Goal: Task Accomplishment & Management: Complete application form

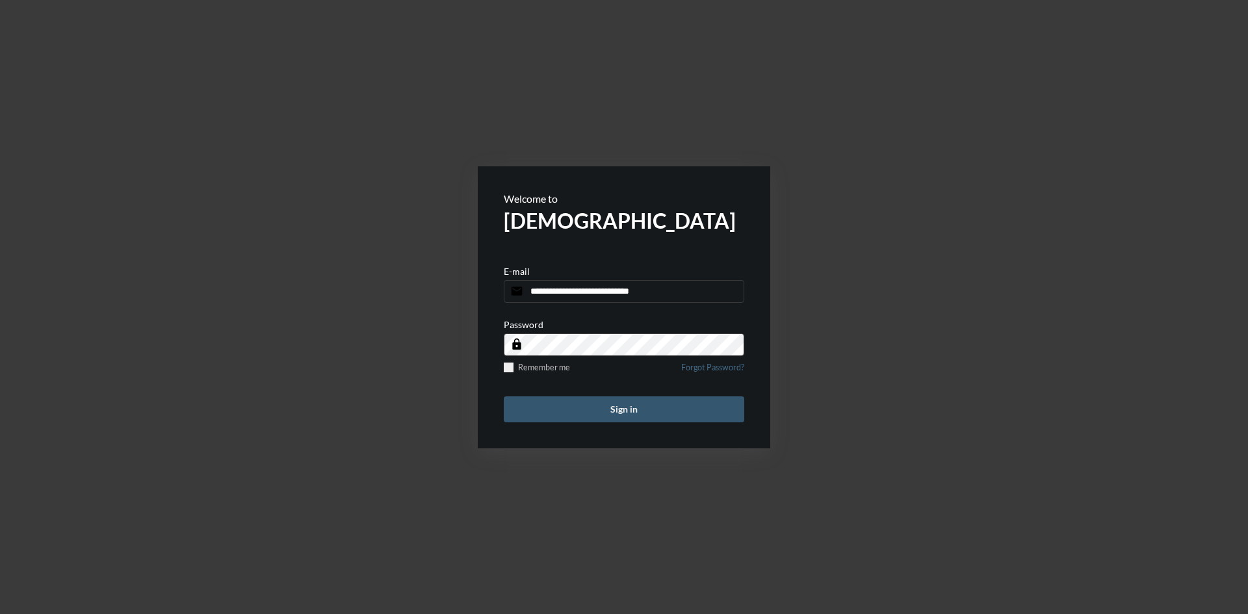
click at [599, 410] on button "Sign in" at bounding box center [624, 409] width 240 height 26
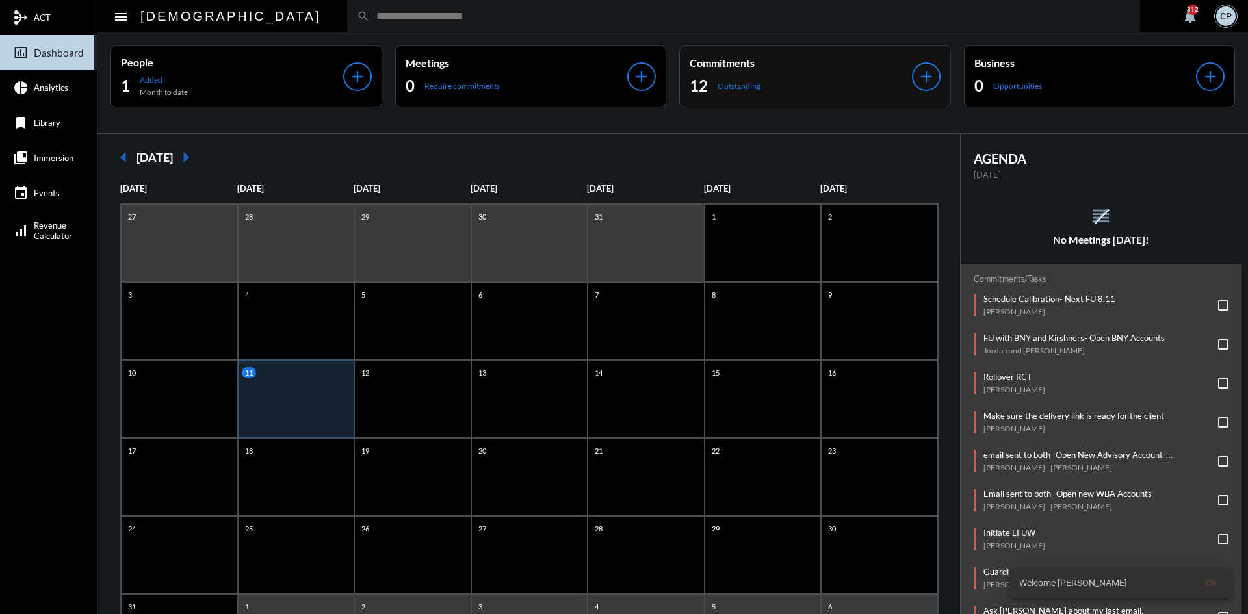
click at [847, 89] on div "12 Outstanding" at bounding box center [801, 85] width 222 height 21
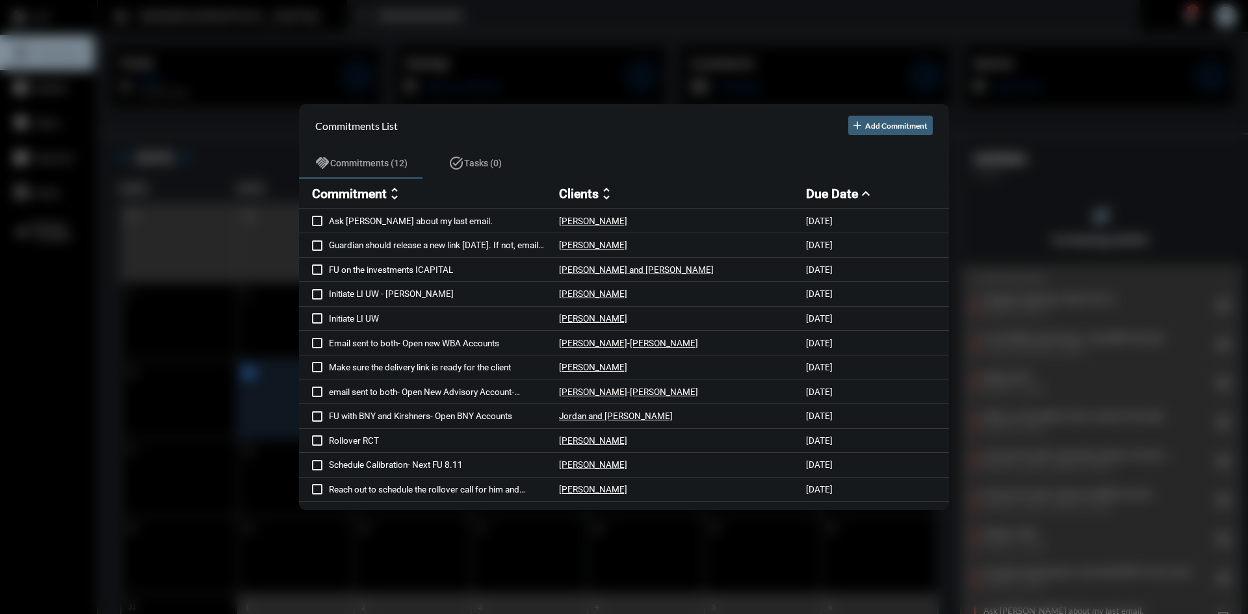
click at [673, 6] on div at bounding box center [624, 307] width 1248 height 614
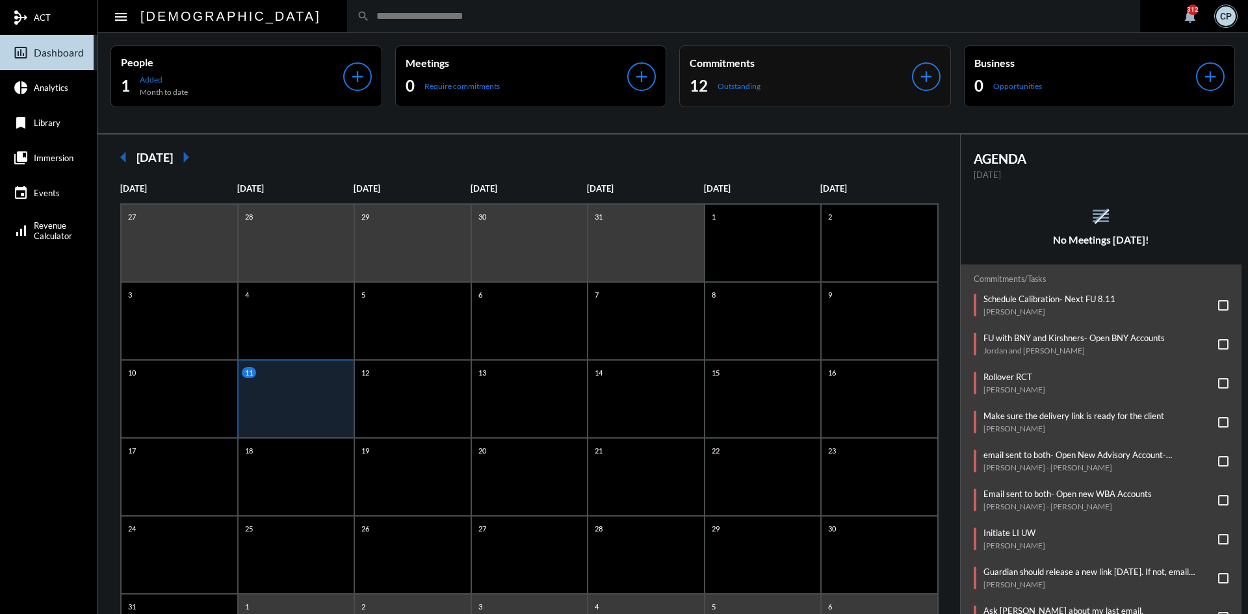
click at [775, 81] on div "12 Outstanding" at bounding box center [801, 85] width 222 height 21
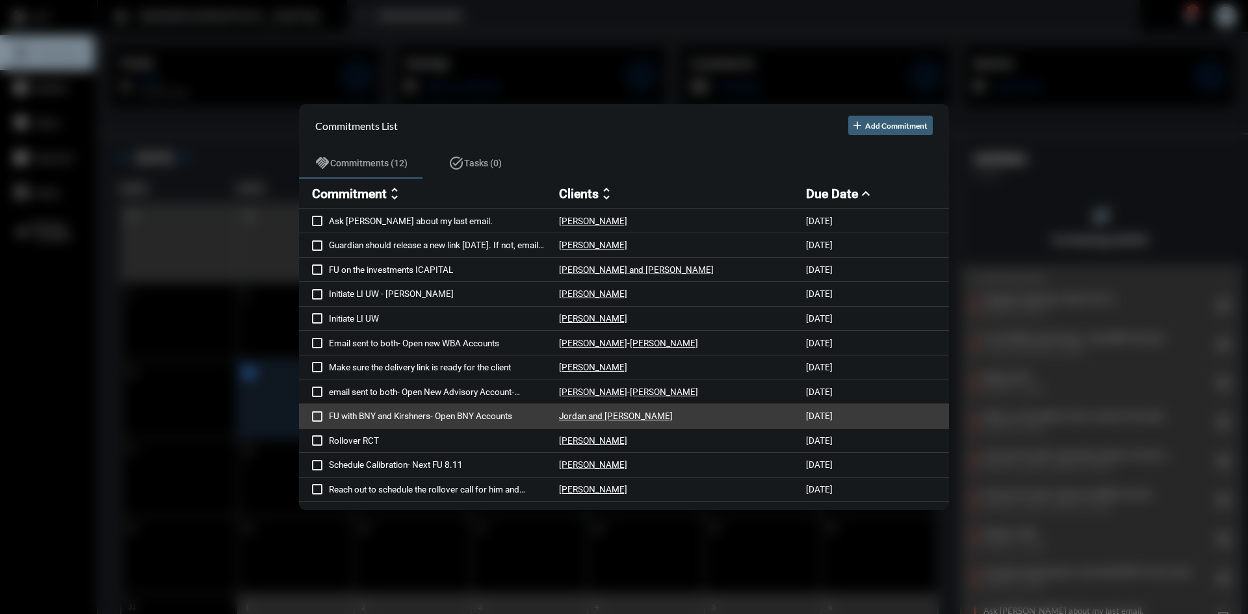
click at [476, 411] on p "FU with BNY and Kirshners- Open BNY Accounts" at bounding box center [444, 416] width 230 height 10
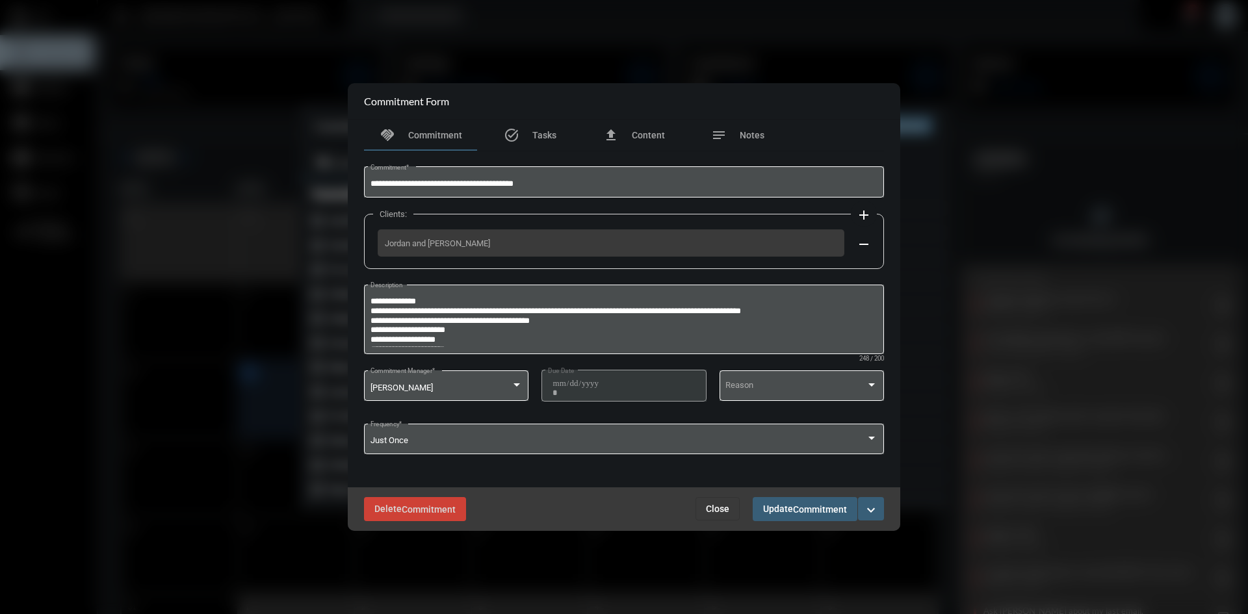
click at [868, 515] on mat-icon "expand_more" at bounding box center [871, 510] width 16 height 16
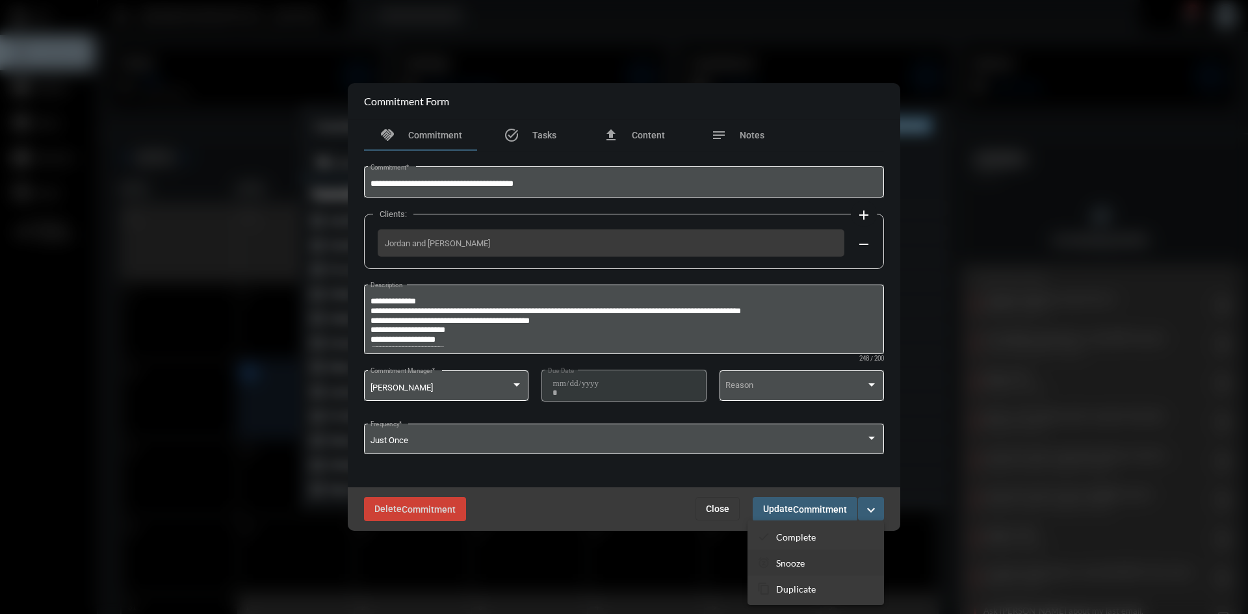
click at [786, 566] on p "Snooze" at bounding box center [790, 563] width 29 height 11
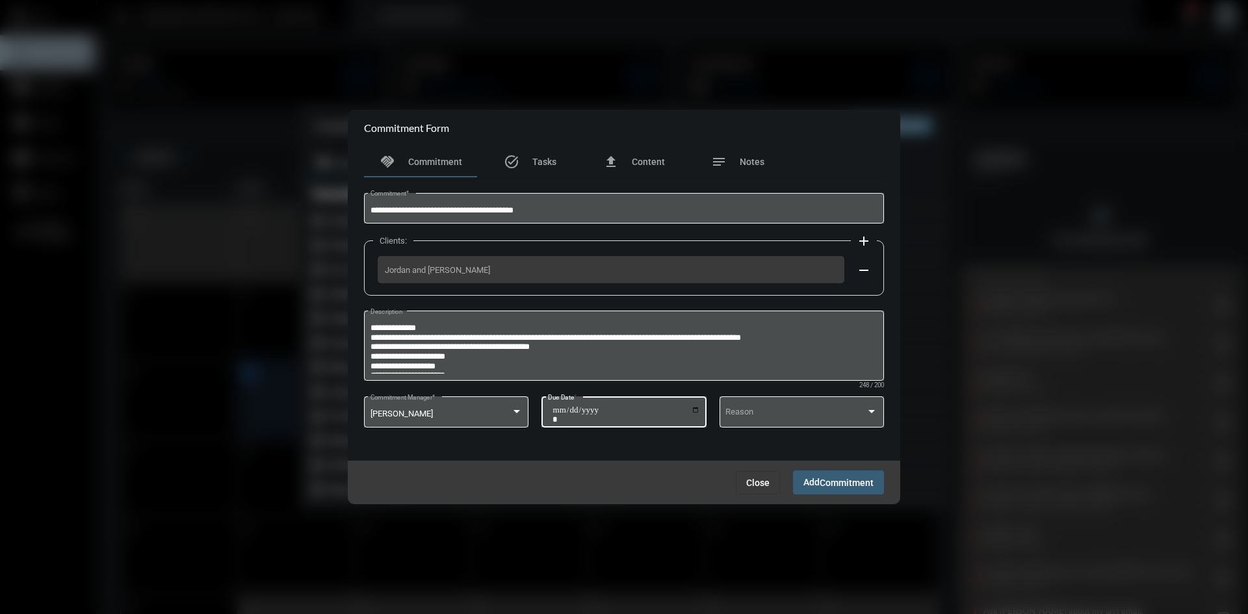
click at [695, 414] on input "**********" at bounding box center [626, 415] width 148 height 18
type input "**********"
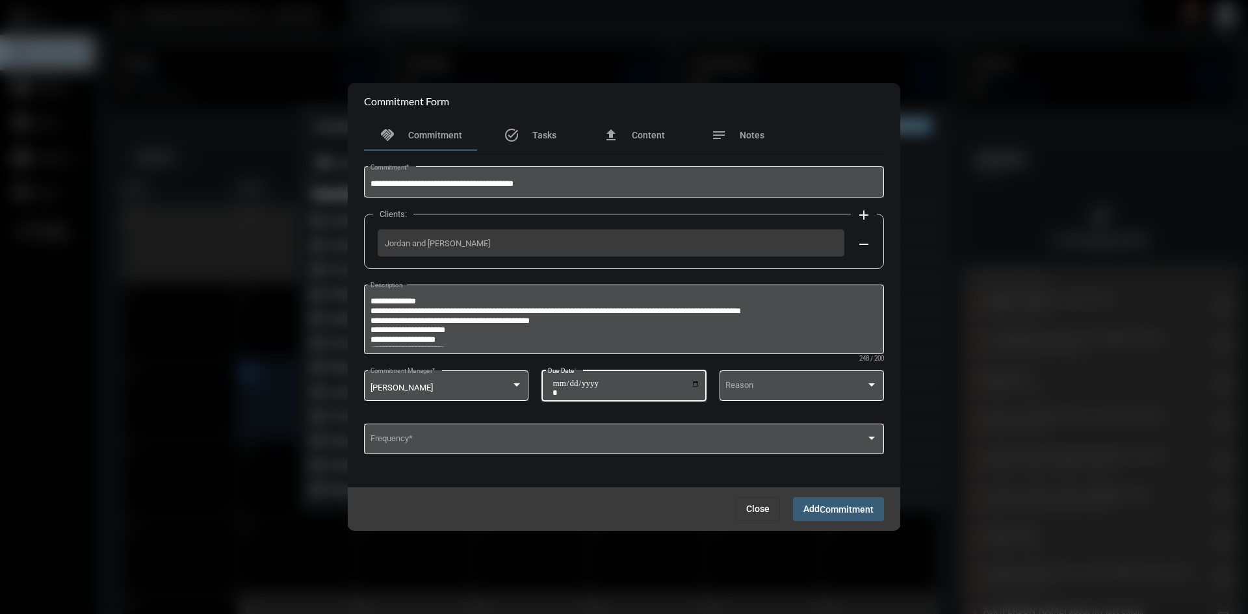
click at [829, 510] on span "Commitment" at bounding box center [847, 509] width 54 height 10
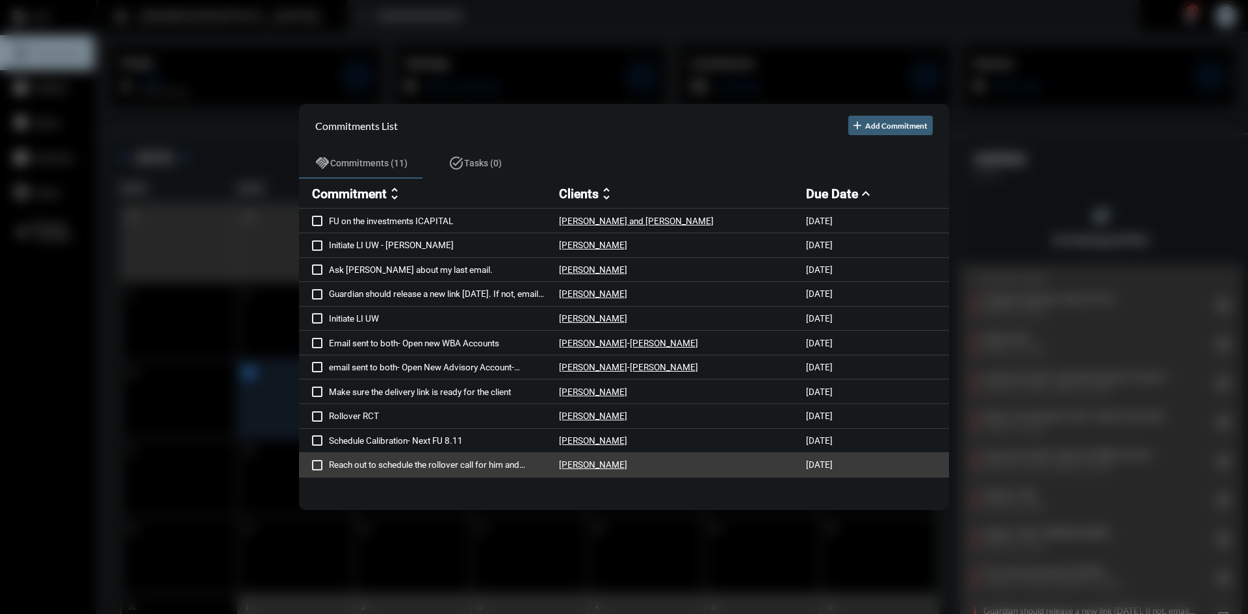
click at [500, 465] on p "Reach out to schedule the rollover call for him and Jenn. Ask him to confirm th…" at bounding box center [444, 464] width 230 height 10
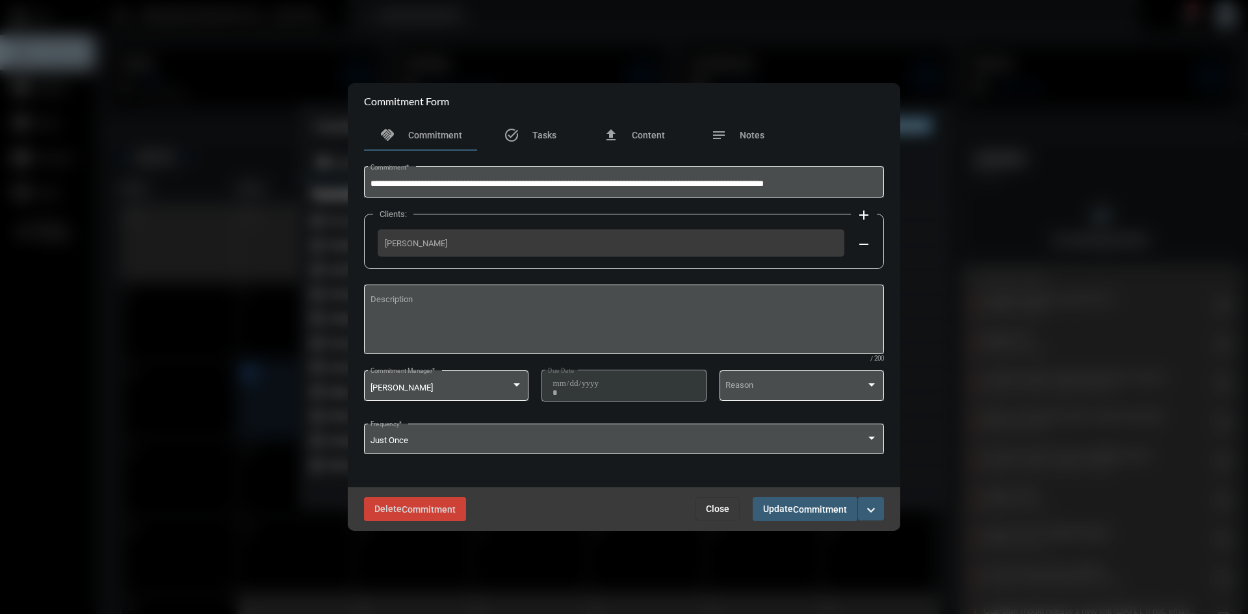
click at [879, 505] on button "expand_more" at bounding box center [871, 508] width 26 height 23
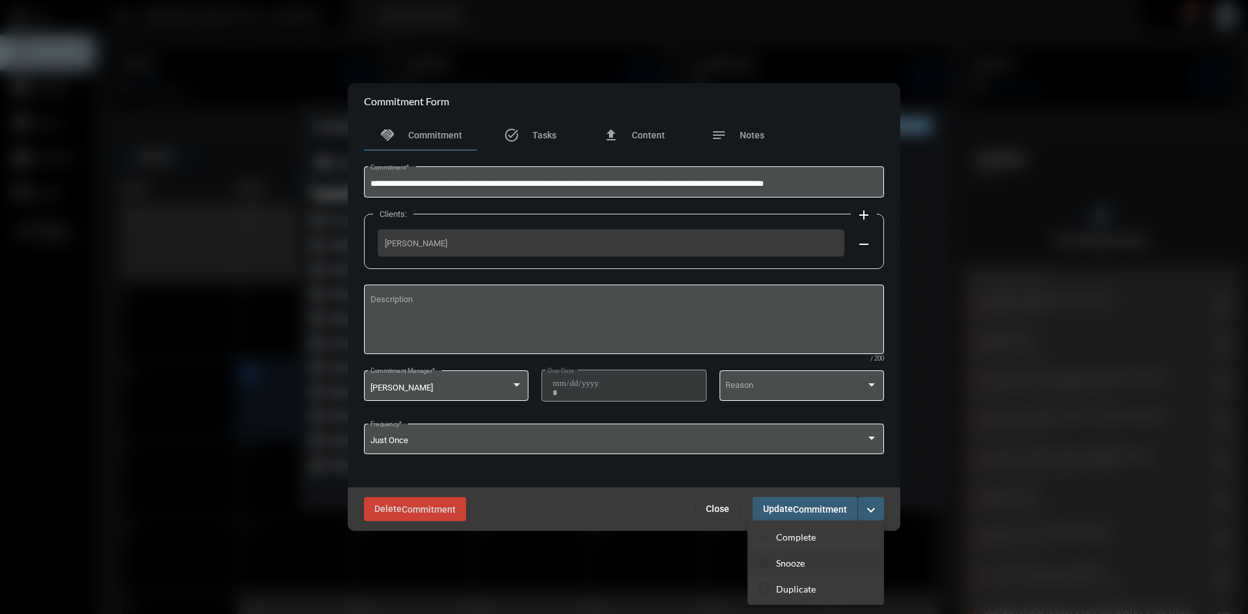
click at [801, 563] on p "Snooze" at bounding box center [790, 563] width 29 height 11
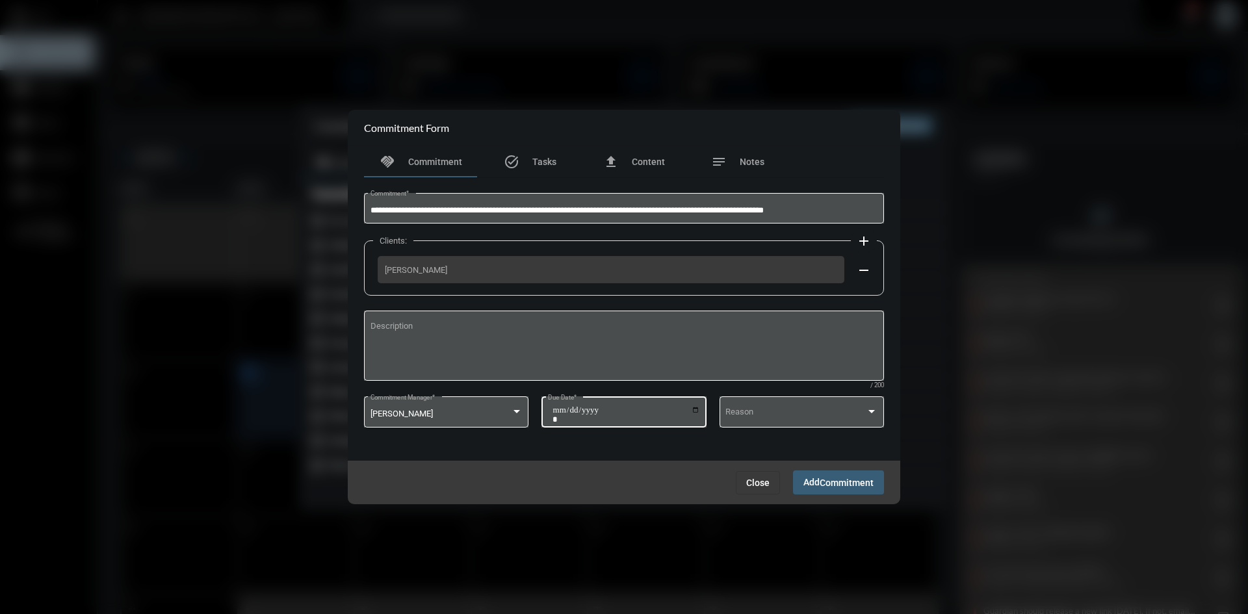
click at [693, 404] on div "**********" at bounding box center [624, 410] width 152 height 33
click at [695, 409] on input "**********" at bounding box center [626, 415] width 148 height 18
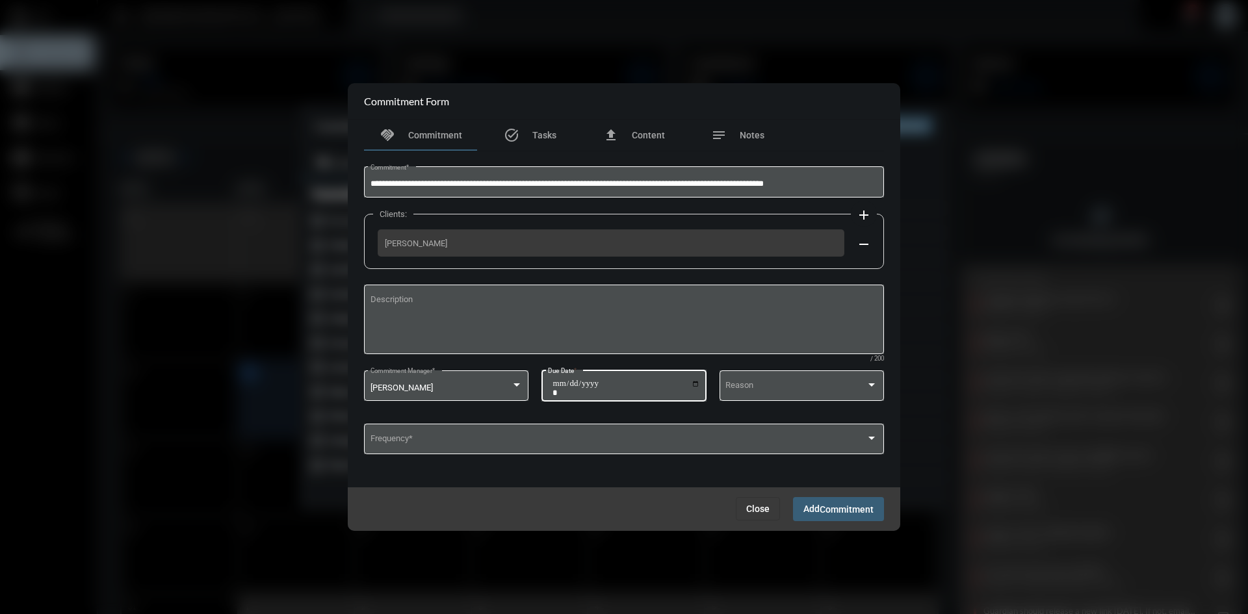
click at [693, 387] on input "**********" at bounding box center [626, 388] width 148 height 18
type input "**********"
click at [812, 508] on span "Add Commitment" at bounding box center [838, 509] width 70 height 10
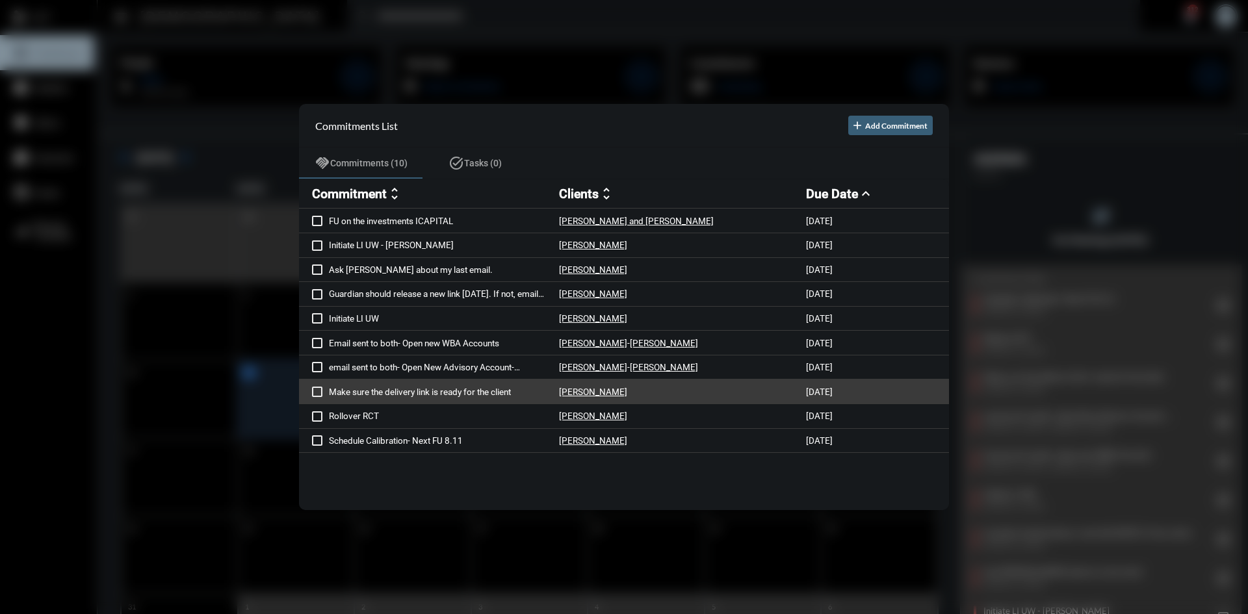
click at [482, 393] on p "Make sure the delivery link is ready for the client" at bounding box center [444, 392] width 230 height 10
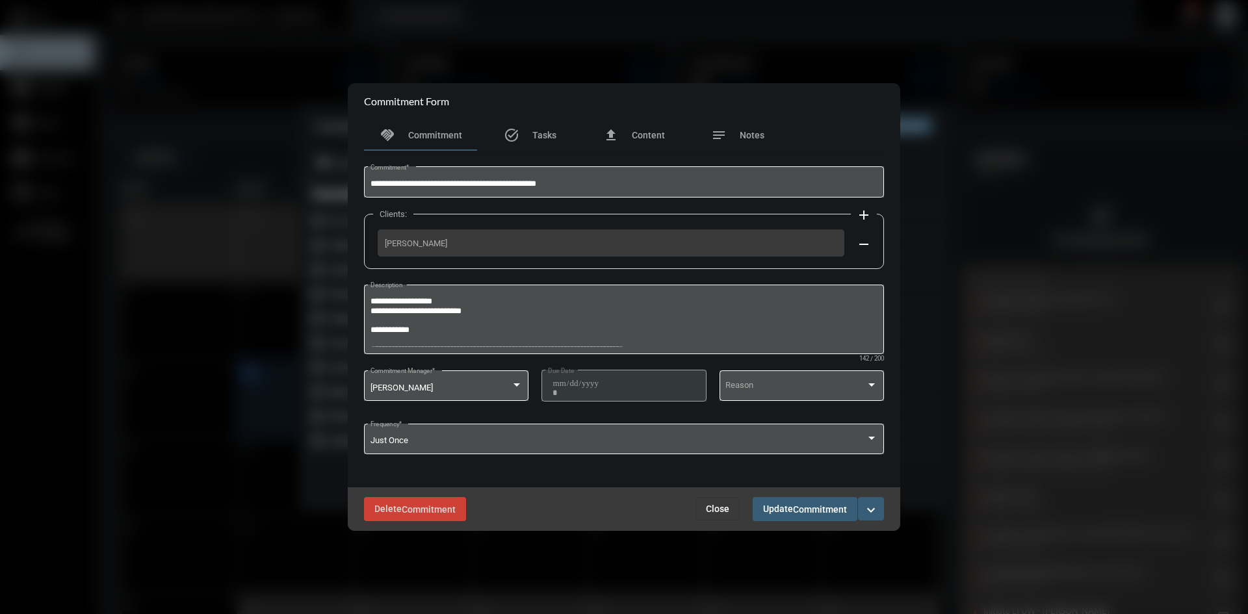
drag, startPoint x: 471, startPoint y: 237, endPoint x: 382, endPoint y: 244, distance: 88.7
click at [382, 244] on div "Samantha Rutkoski" at bounding box center [611, 242] width 467 height 27
copy span "Samantha Rutkoski"
click at [879, 509] on button "expand_more" at bounding box center [871, 508] width 26 height 23
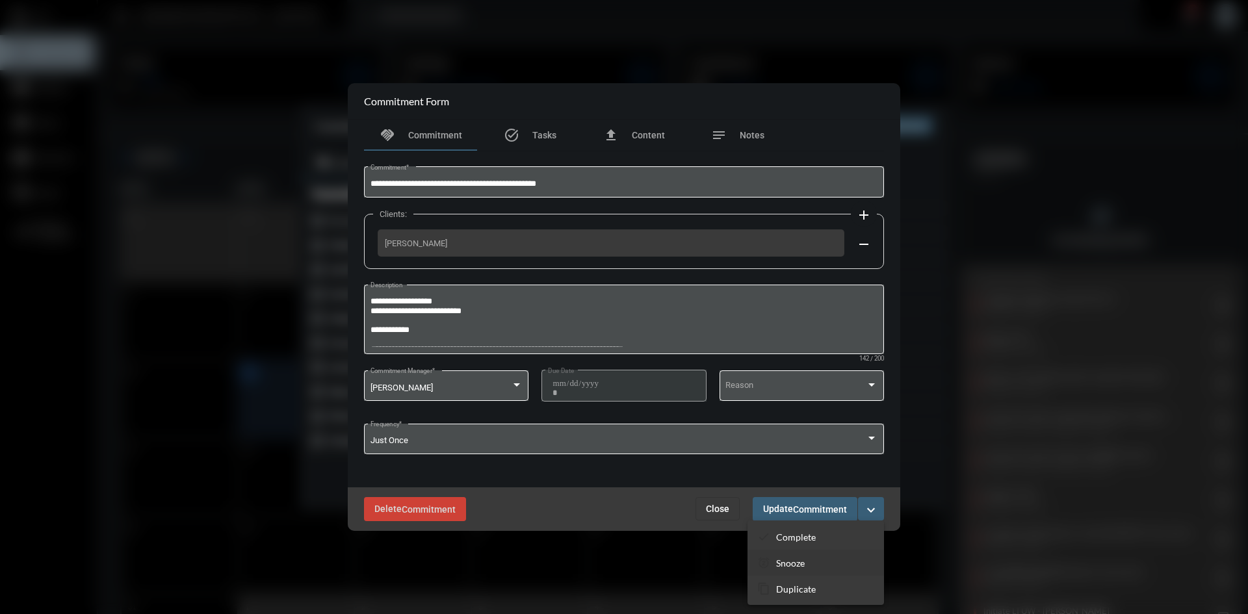
click at [792, 558] on p "Snooze" at bounding box center [790, 563] width 29 height 11
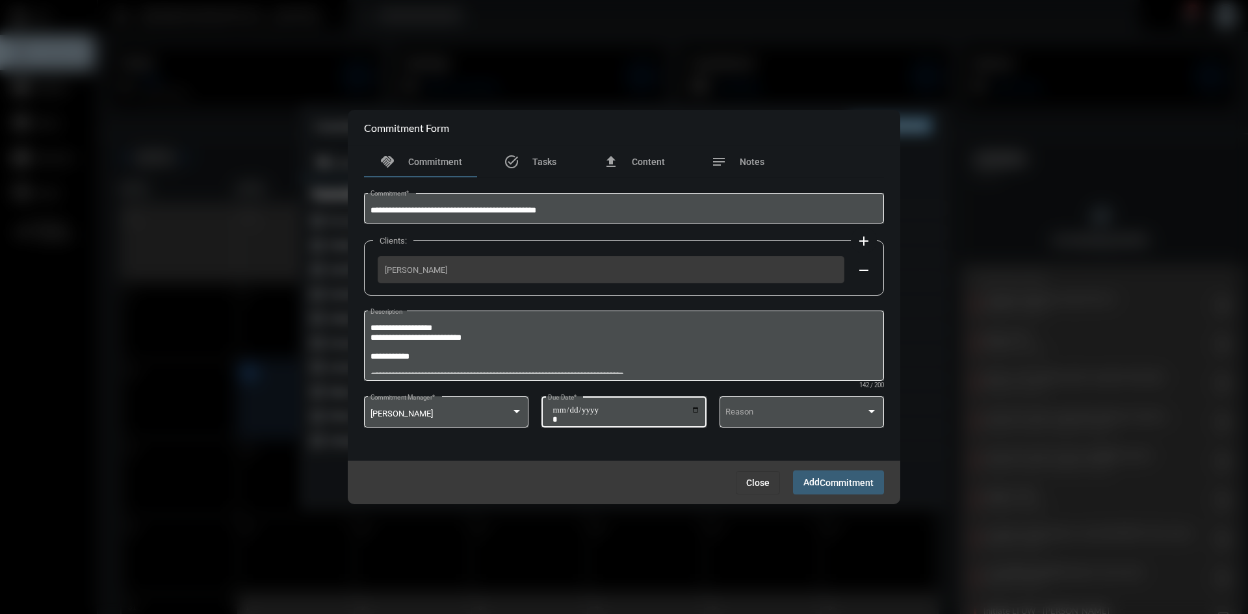
click at [697, 409] on input "**********" at bounding box center [626, 415] width 148 height 18
type input "**********"
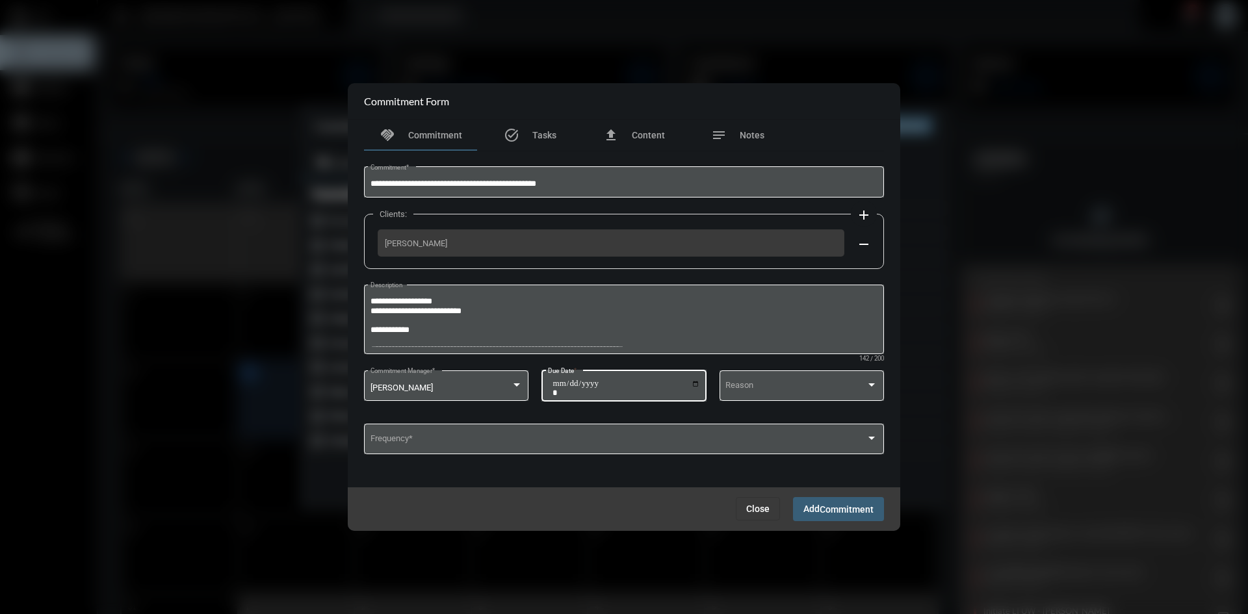
click at [820, 509] on span "Commitment" at bounding box center [847, 509] width 54 height 10
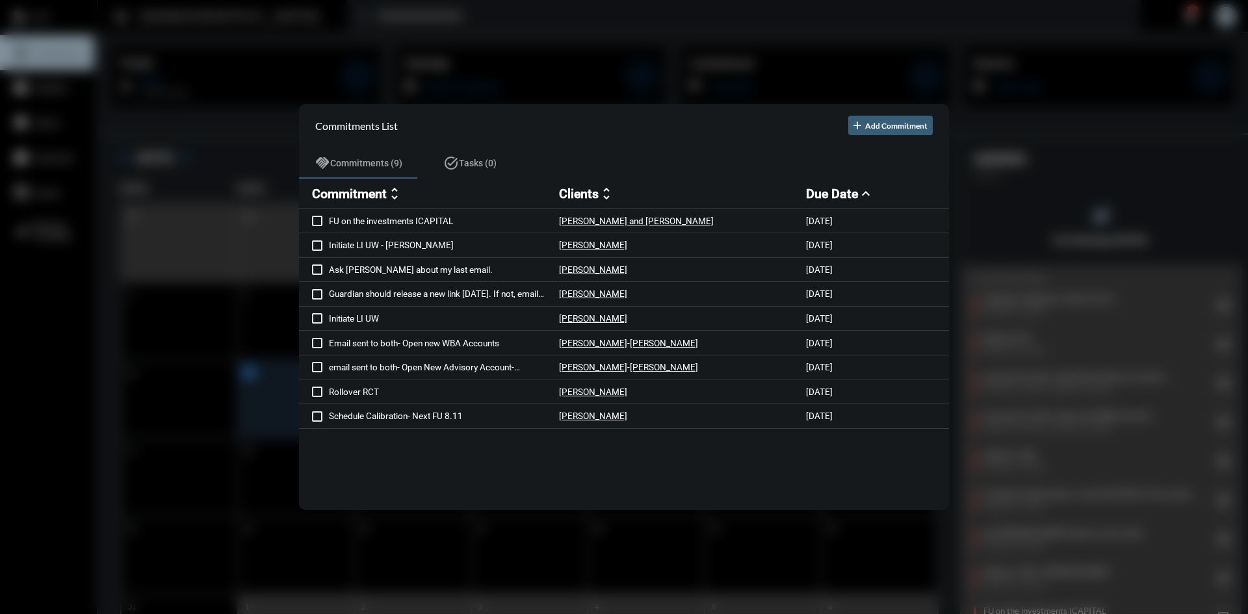
click at [507, 26] on div at bounding box center [624, 307] width 1248 height 614
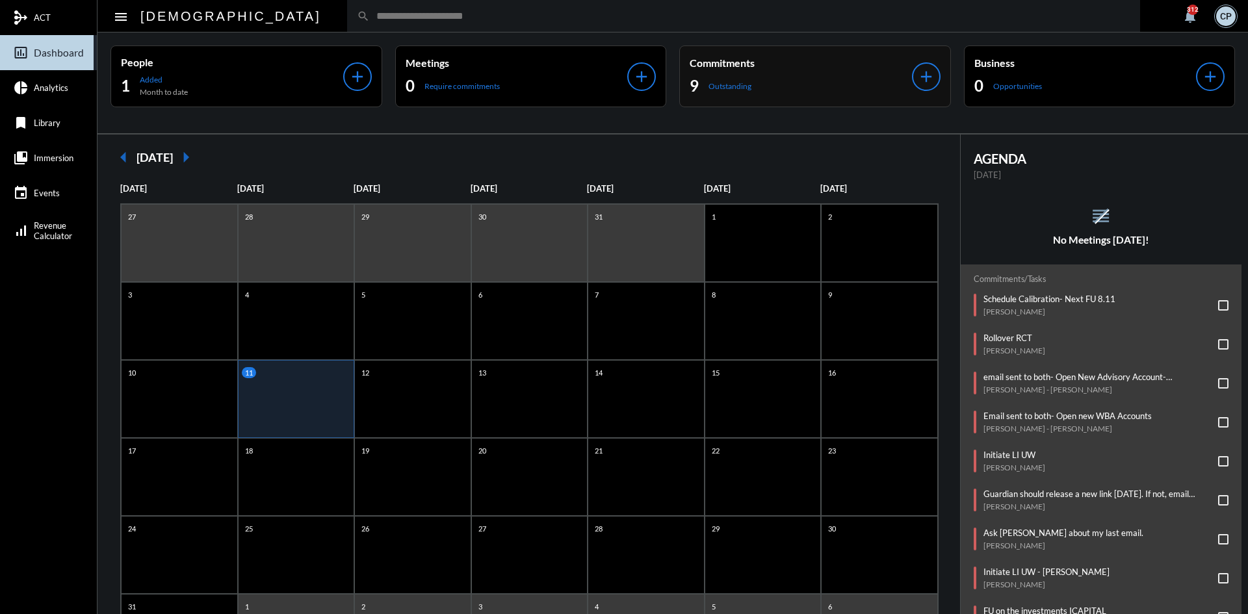
click at [769, 83] on div "9 Outstanding" at bounding box center [801, 85] width 222 height 21
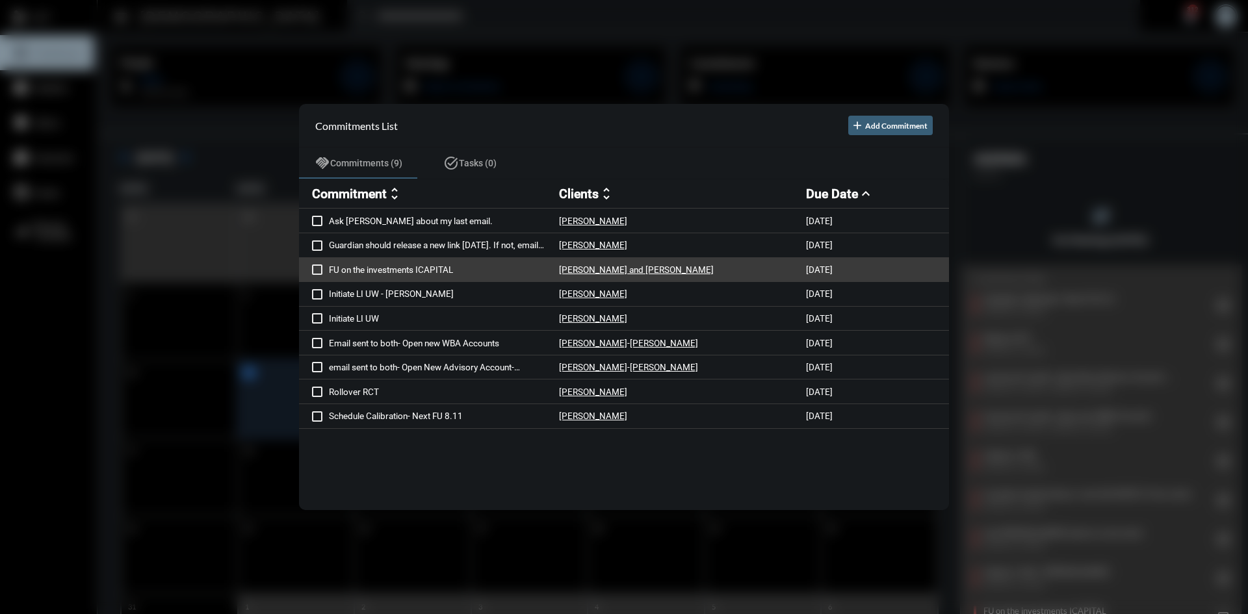
click at [383, 267] on p "FU on the investments ICAPITAL" at bounding box center [444, 270] width 230 height 10
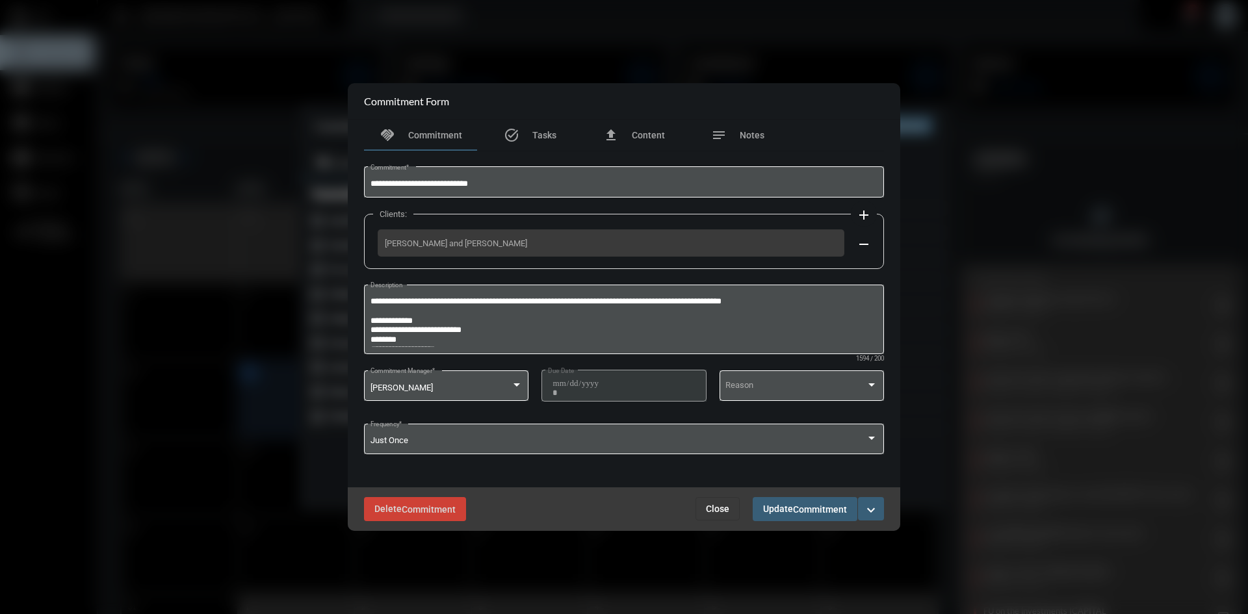
click at [872, 506] on mat-icon "expand_more" at bounding box center [871, 510] width 16 height 16
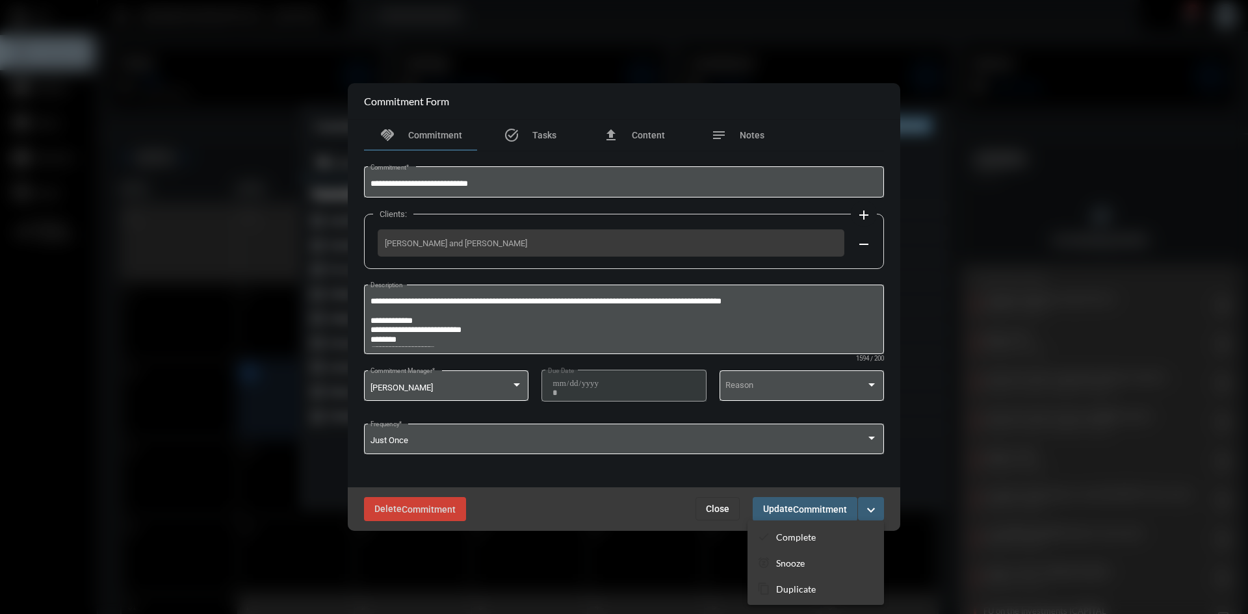
click at [1046, 277] on div at bounding box center [624, 307] width 1248 height 614
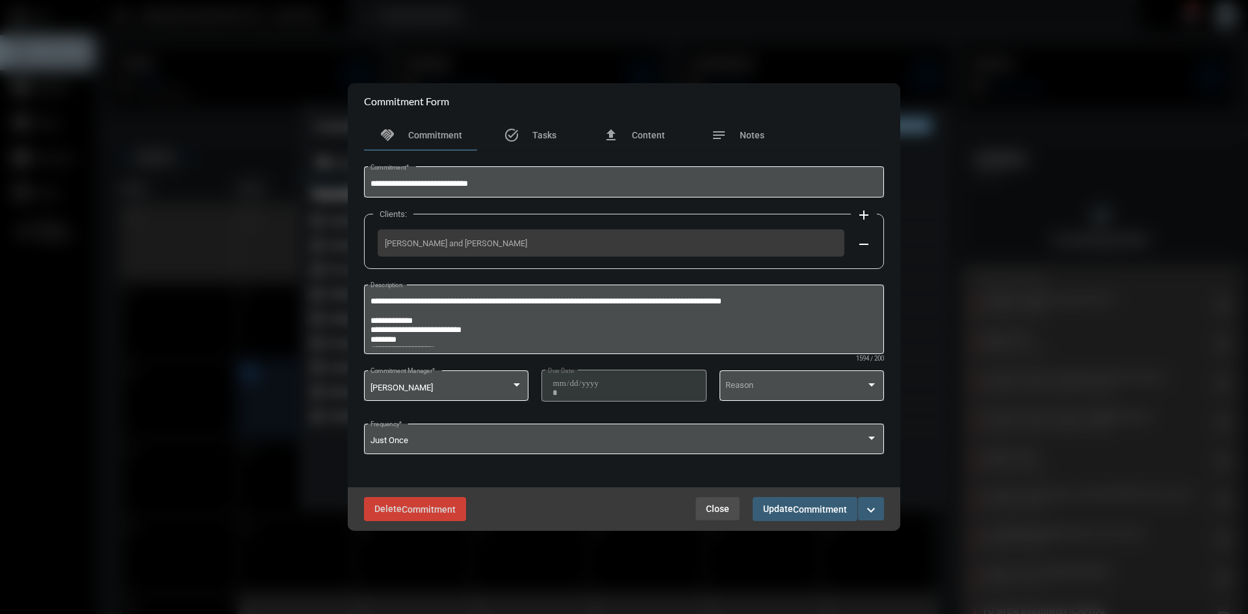
click at [708, 507] on span "Close" at bounding box center [717, 509] width 23 height 10
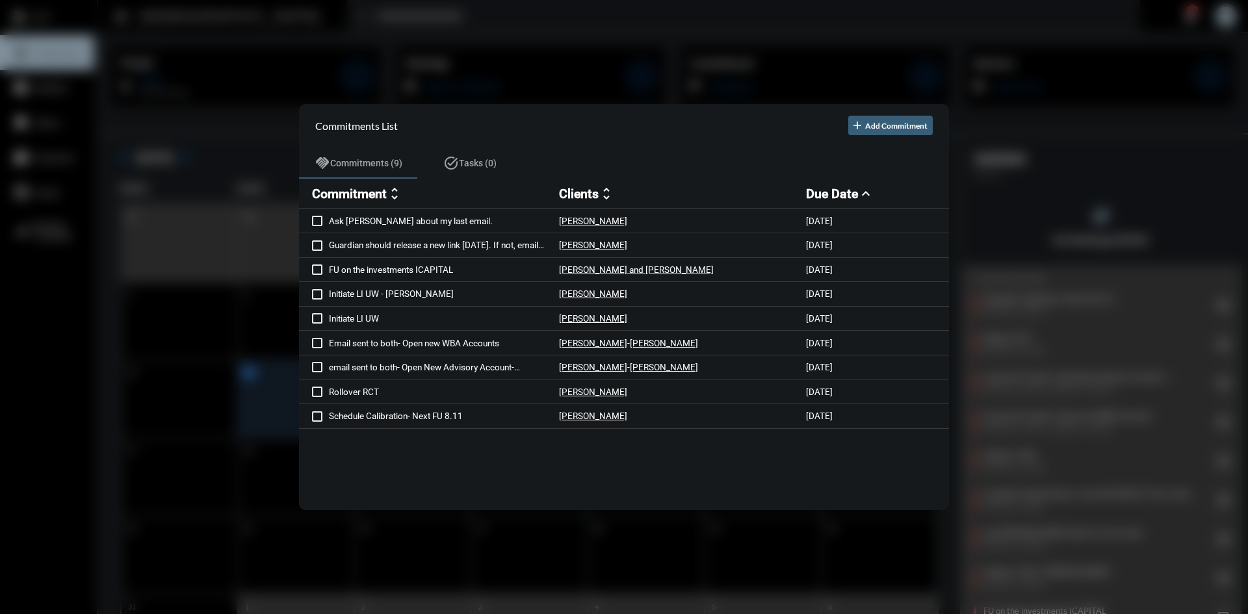
click at [597, 31] on div at bounding box center [624, 307] width 1248 height 614
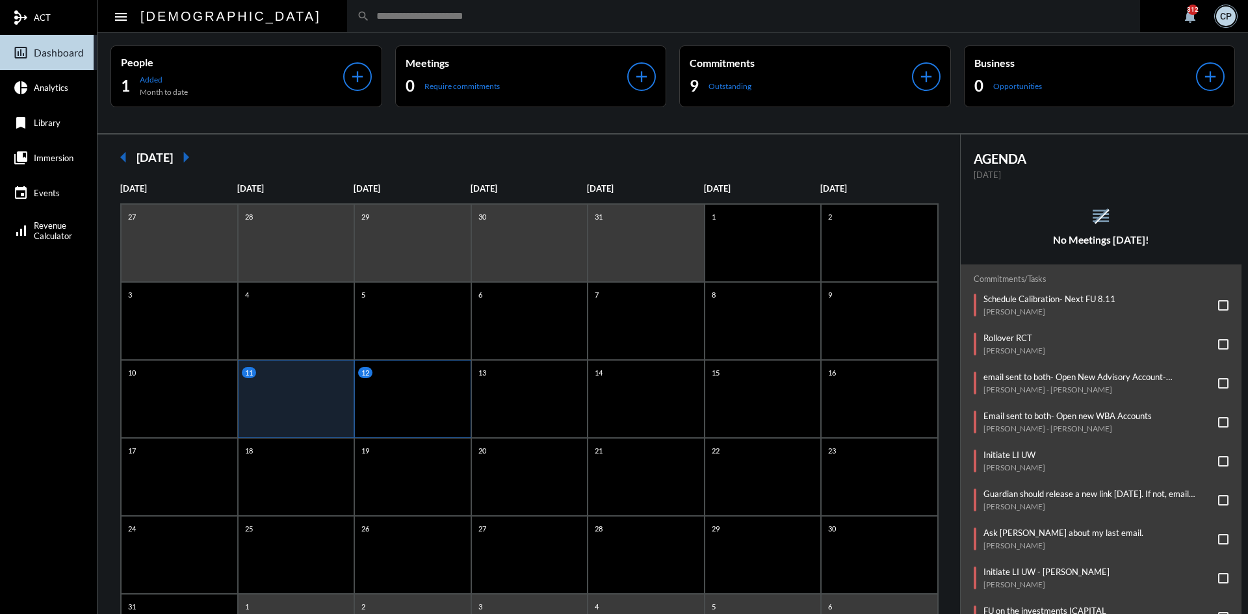
click at [403, 391] on div "12" at bounding box center [412, 399] width 117 height 78
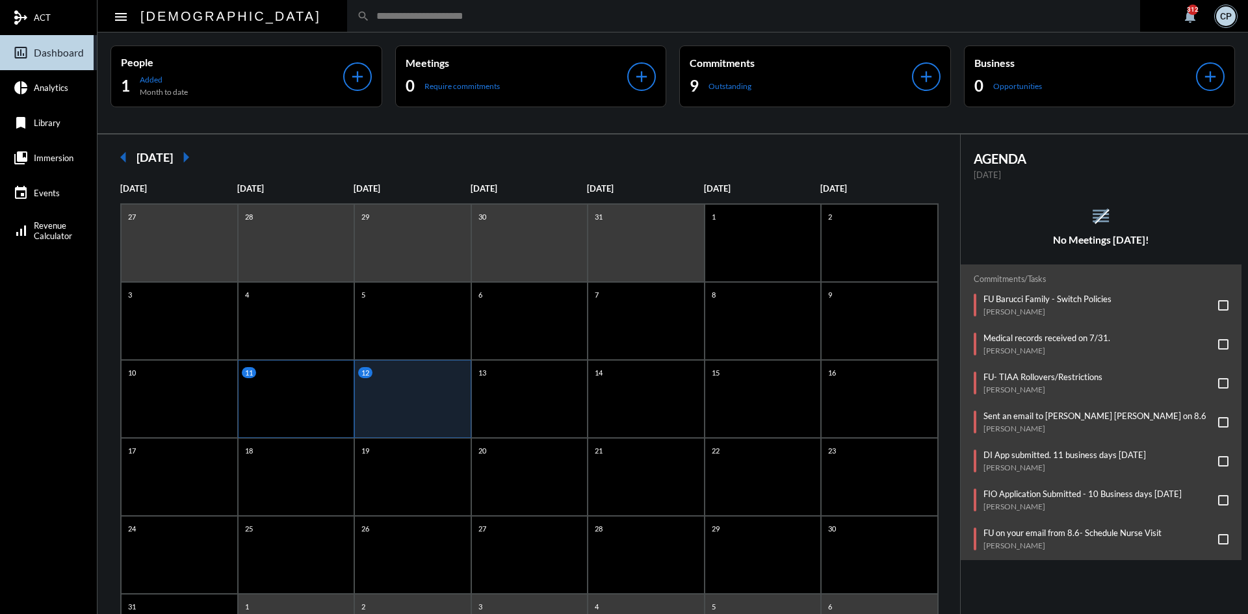
click at [285, 385] on div "11" at bounding box center [296, 399] width 117 height 78
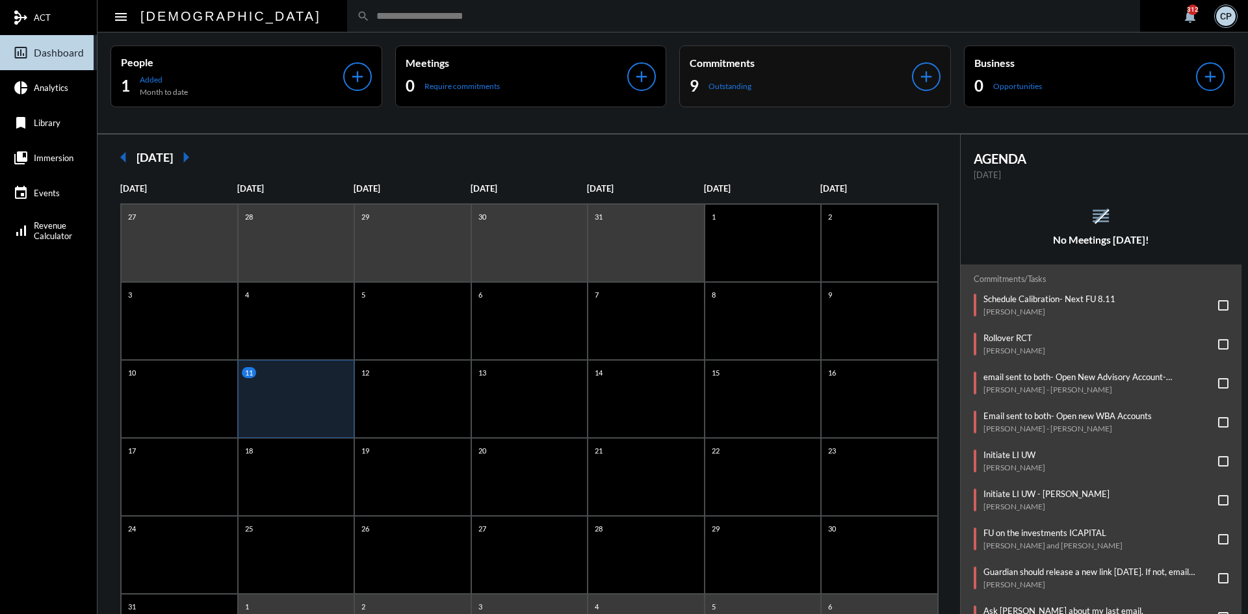
click at [845, 68] on p "Commitments" at bounding box center [801, 63] width 222 height 12
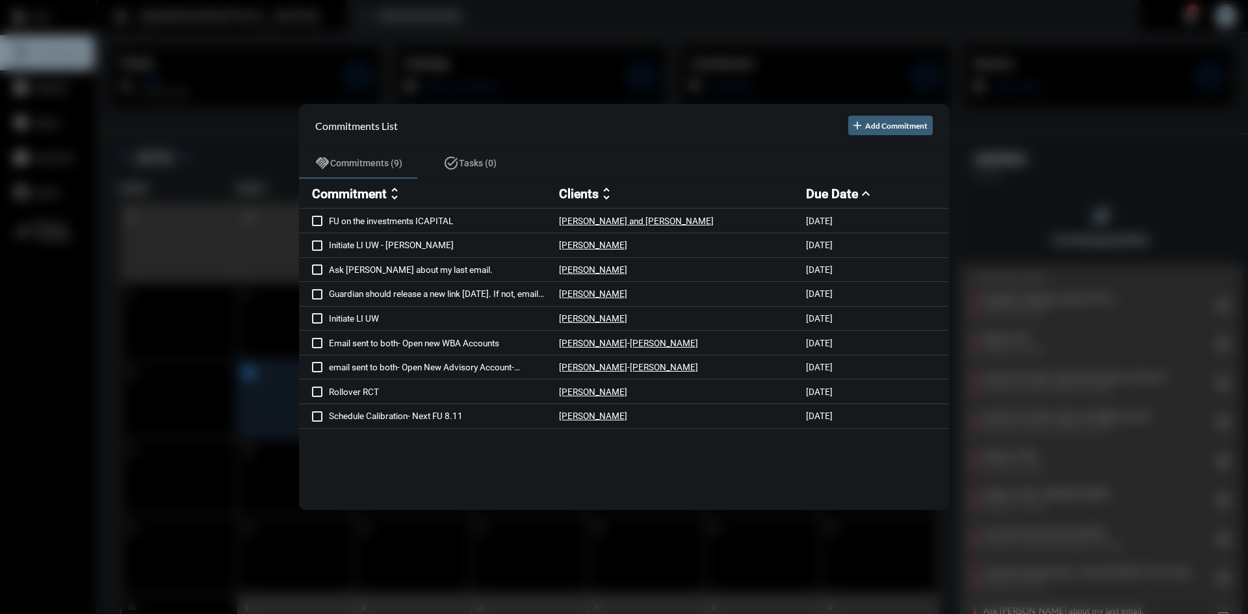
click at [695, 35] on div at bounding box center [624, 307] width 1248 height 614
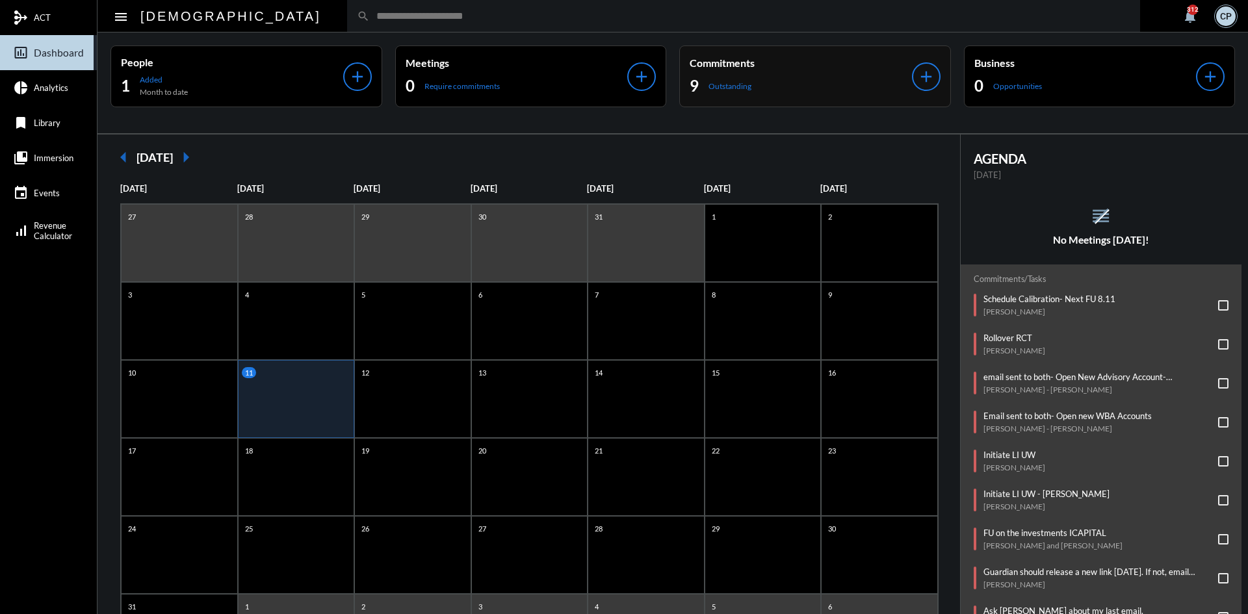
click at [788, 65] on p "Commitments" at bounding box center [801, 63] width 222 height 12
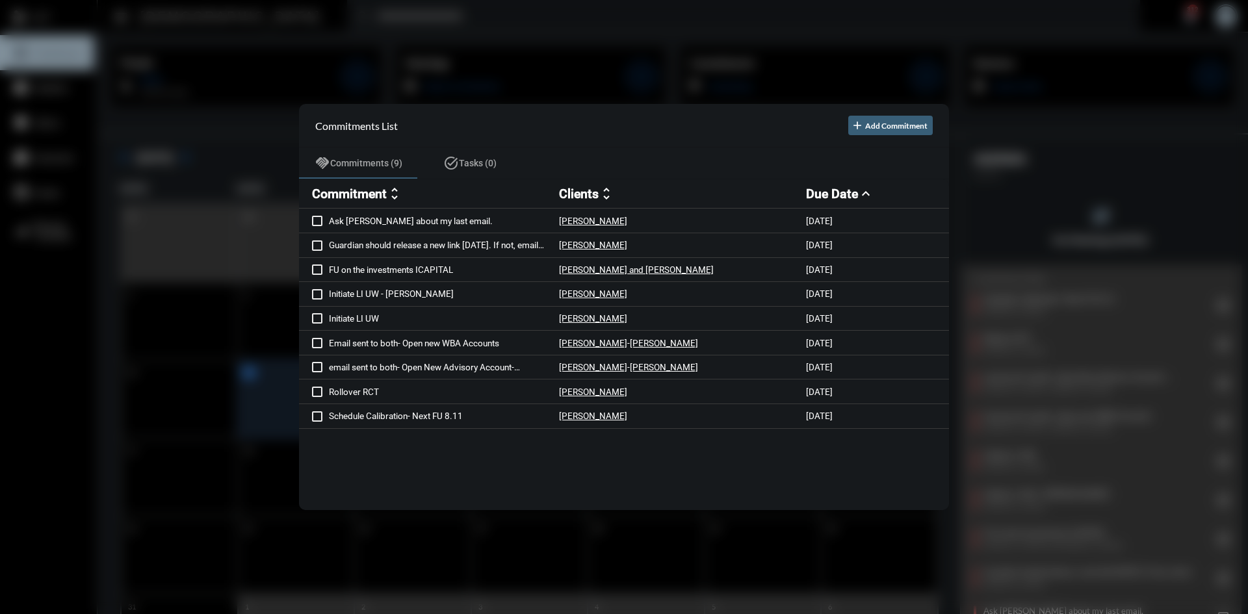
click at [586, 77] on div at bounding box center [624, 307] width 1248 height 614
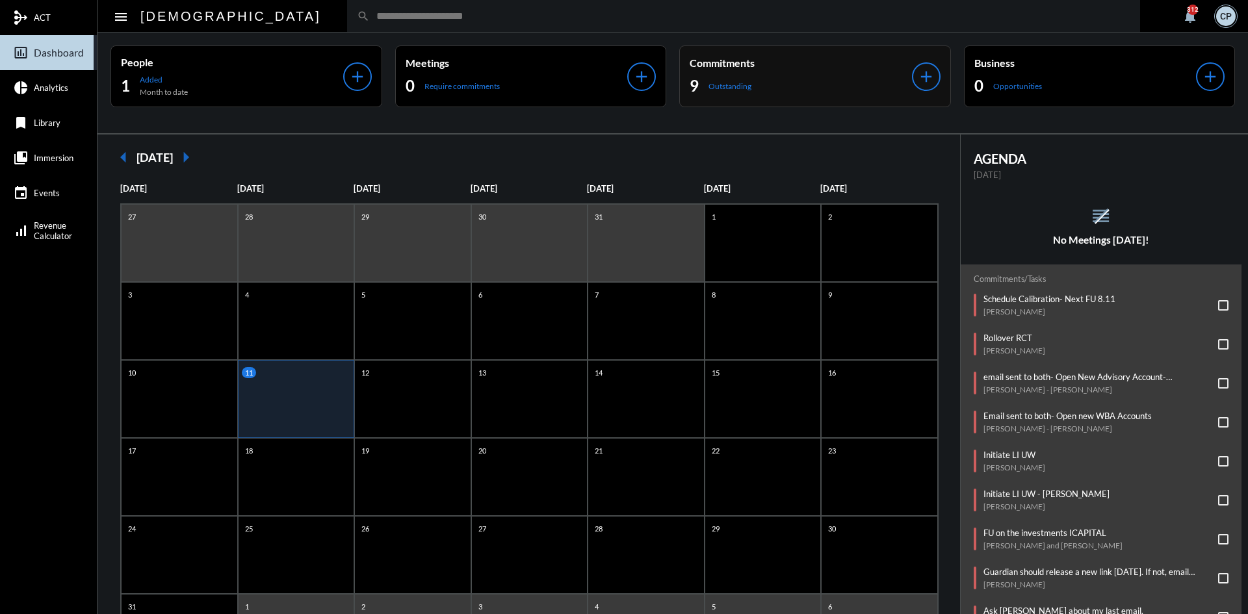
click at [816, 92] on div "9 Outstanding" at bounding box center [801, 85] width 222 height 21
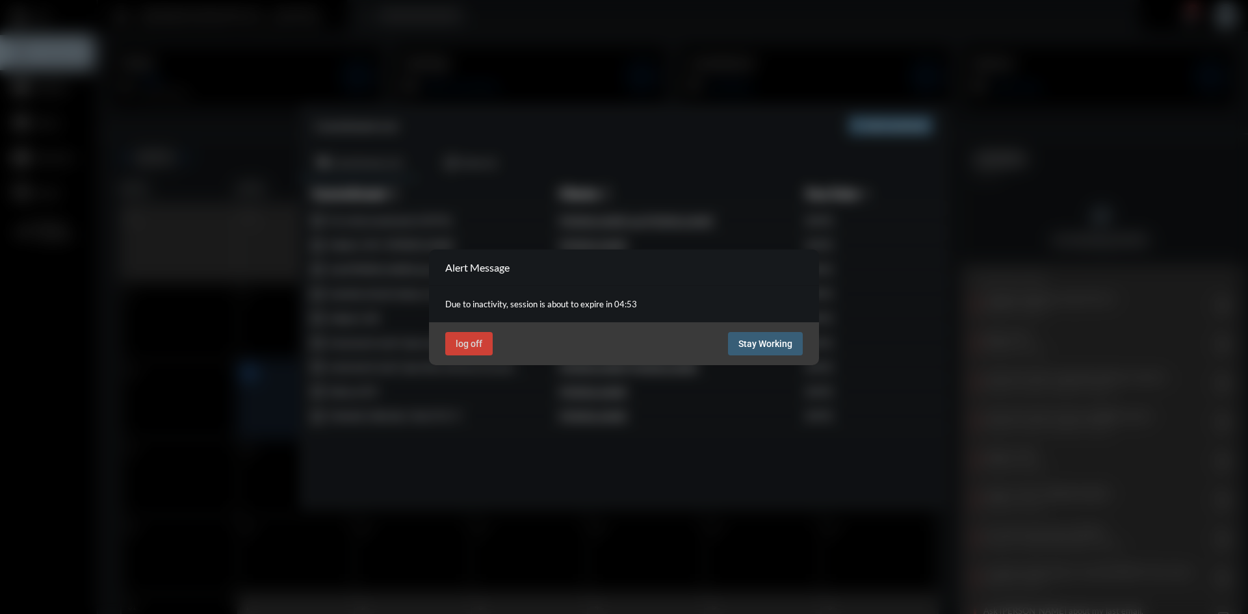
click at [779, 339] on span "Stay Working" at bounding box center [765, 344] width 54 height 10
